Goal: Navigation & Orientation: Go to known website

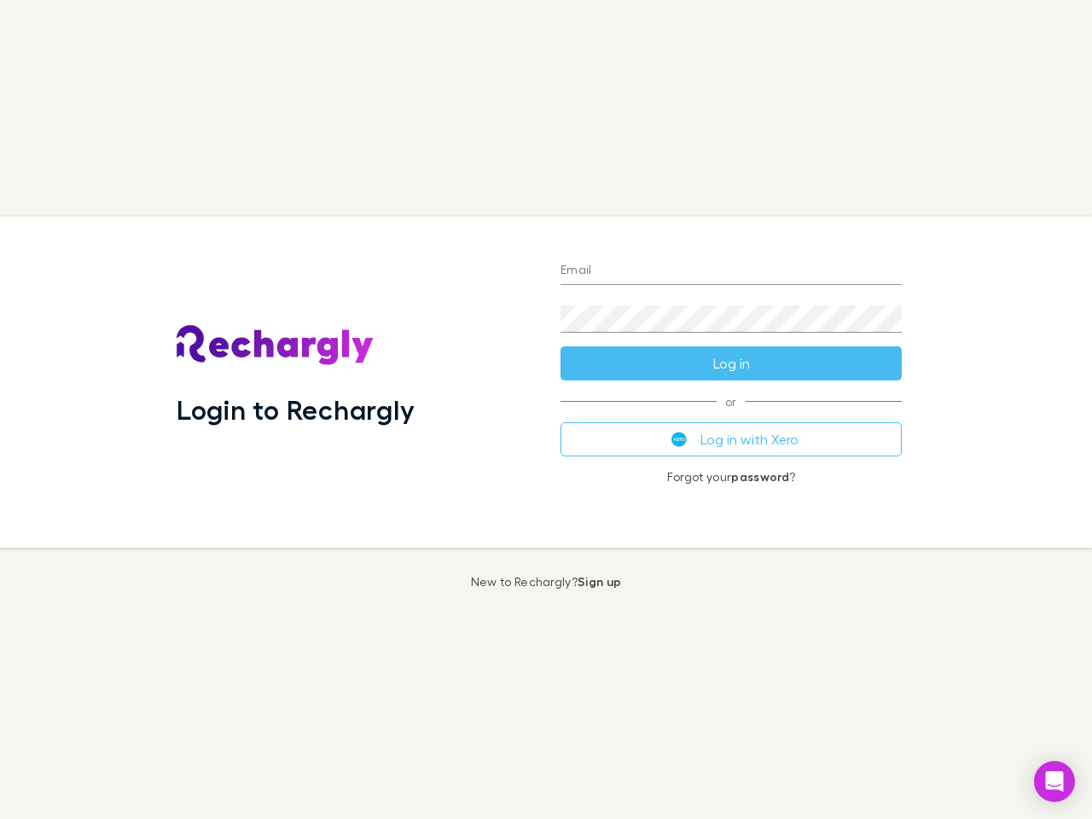
click at [546, 409] on div "Login to Rechargly" at bounding box center [355, 382] width 384 height 331
click at [731, 271] on input "Email" at bounding box center [730, 271] width 341 height 27
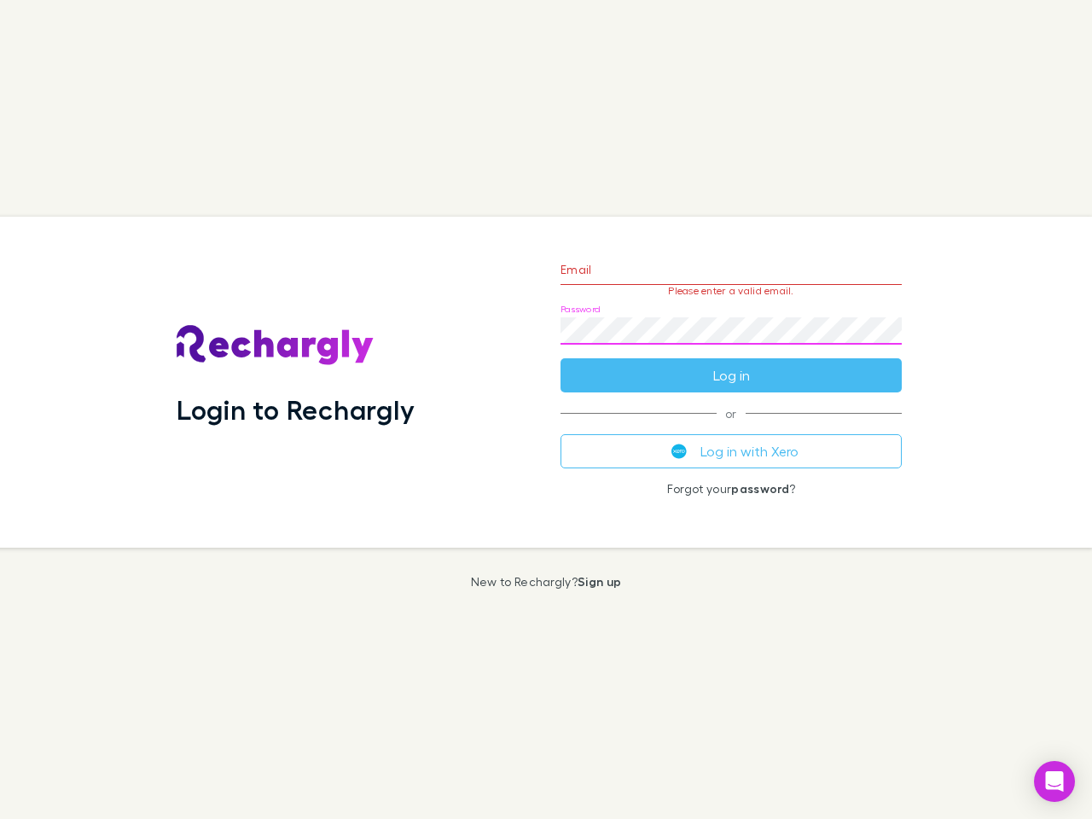
click at [731, 363] on form "Email Please enter a valid email. Password Log in" at bounding box center [730, 318] width 341 height 148
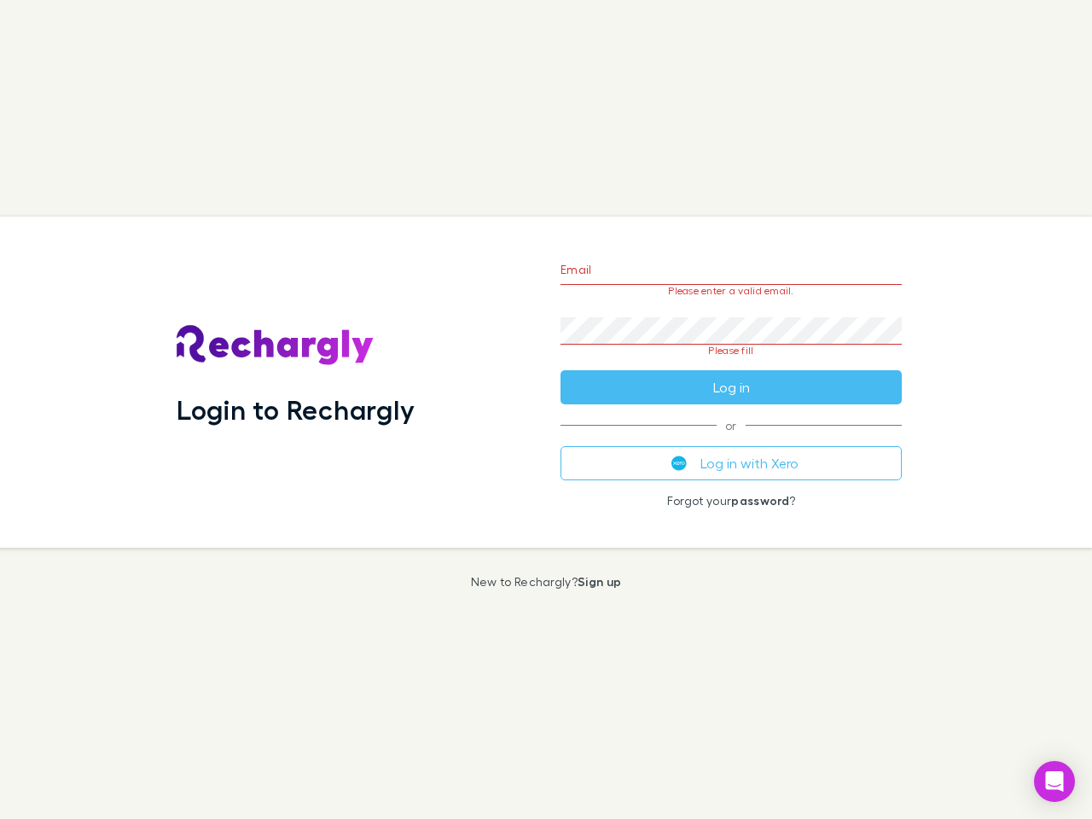
click at [731, 439] on div "Email Please enter a valid email. Password Please fill Log in or Log in with Xe…" at bounding box center [731, 382] width 368 height 331
click at [1054, 781] on icon "Open Intercom Messenger" at bounding box center [1054, 781] width 18 height 20
